Goal: Transaction & Acquisition: Download file/media

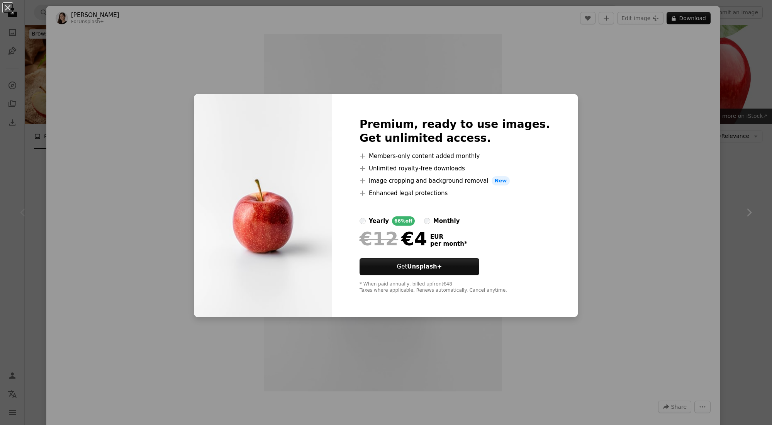
scroll to position [204, 0]
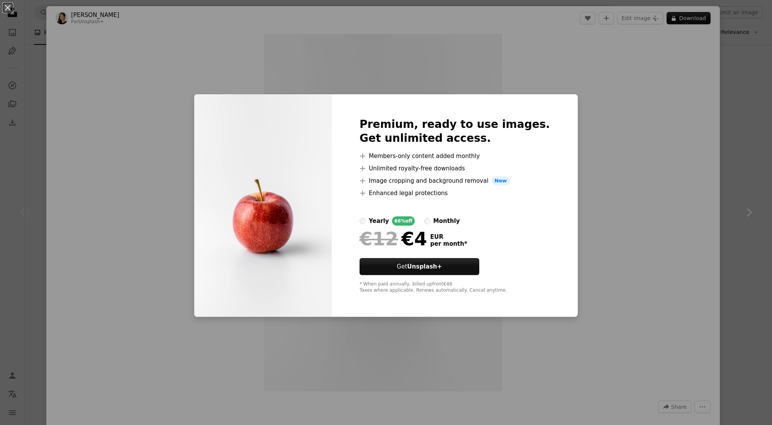
drag, startPoint x: 638, startPoint y: 239, endPoint x: 507, endPoint y: 187, distance: 140.4
click at [638, 239] on div "An X shape Premium, ready to use images. Get unlimited access. A plus sign Memb…" at bounding box center [386, 212] width 772 height 425
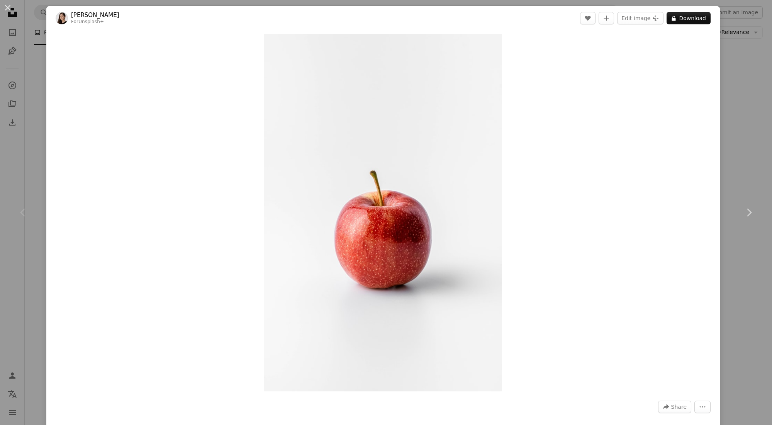
drag, startPoint x: 34, startPoint y: 65, endPoint x: 76, endPoint y: 80, distance: 44.9
click at [34, 65] on div "An X shape Chevron left Chevron right [PERSON_NAME] For Unsplash+ A heart A plu…" at bounding box center [386, 212] width 772 height 425
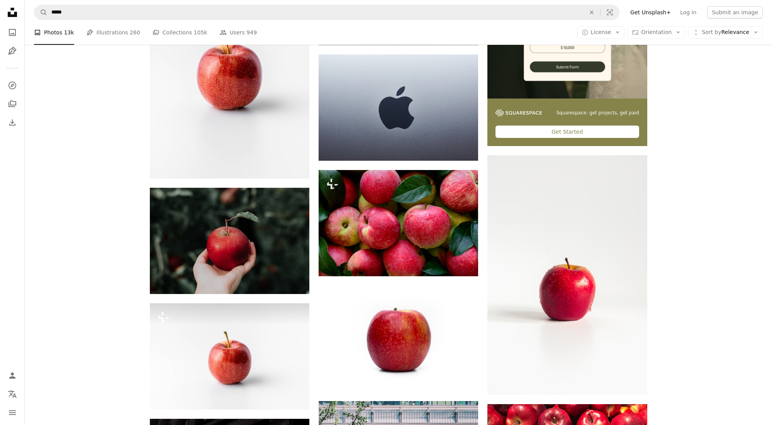
scroll to position [272, 0]
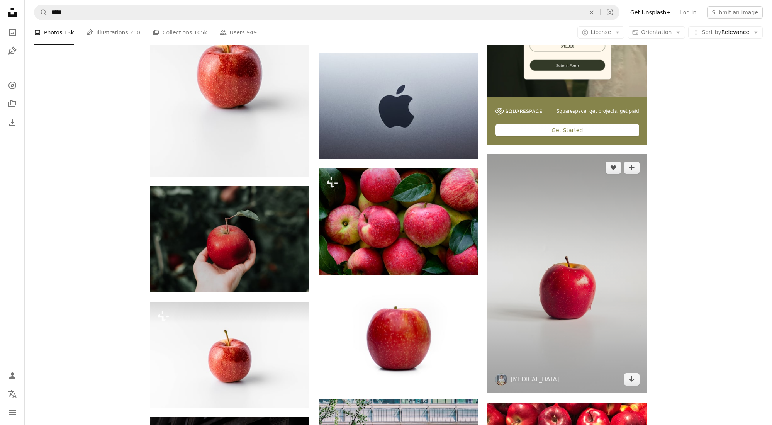
click at [582, 229] on img at bounding box center [566, 273] width 159 height 239
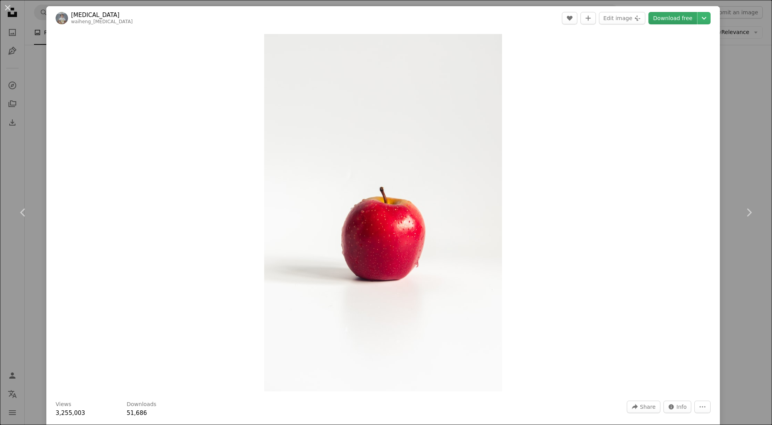
click at [687, 20] on link "Download free" at bounding box center [672, 18] width 49 height 12
